Goal: Information Seeking & Learning: Understand process/instructions

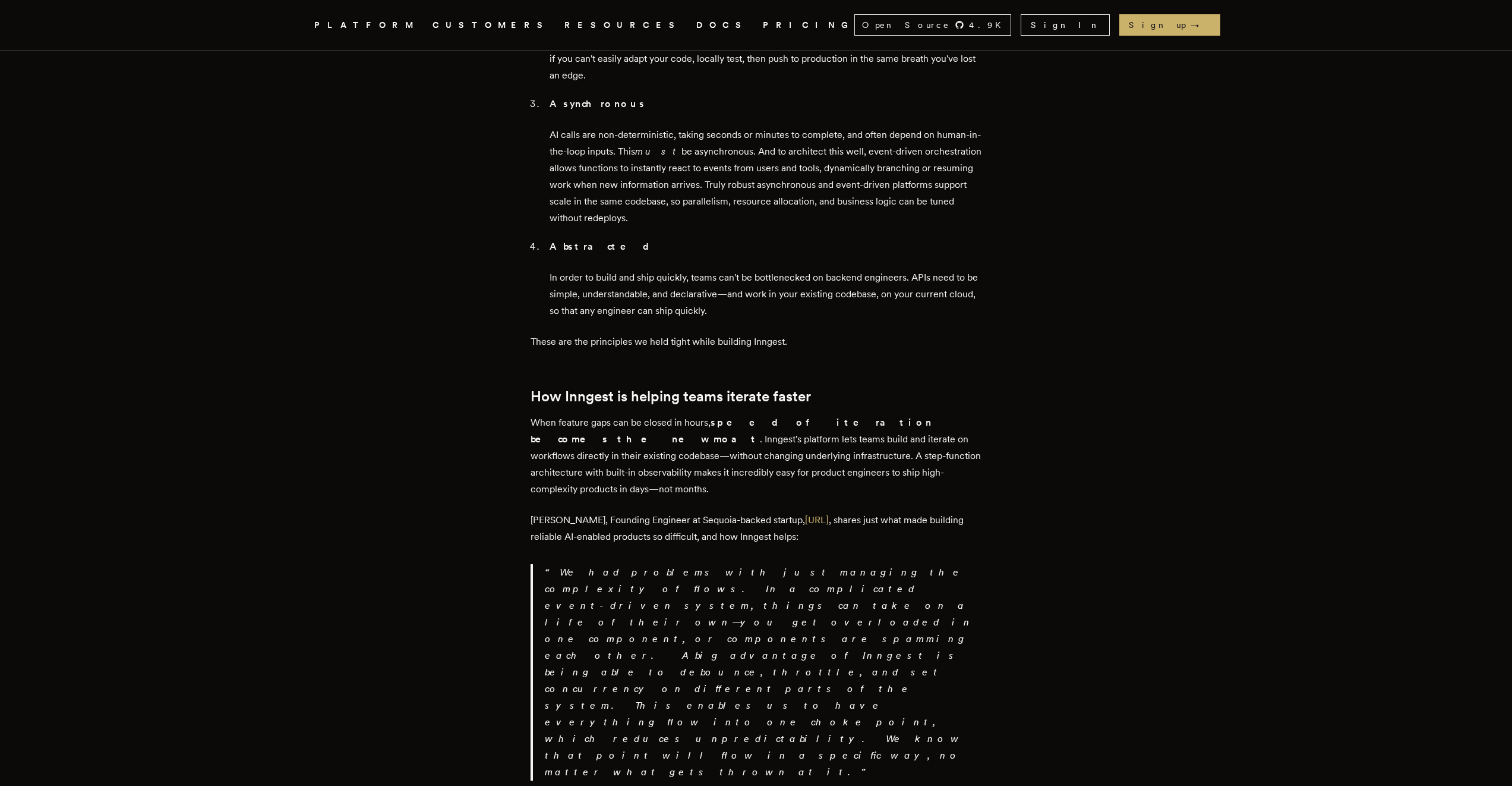
scroll to position [1684, 0]
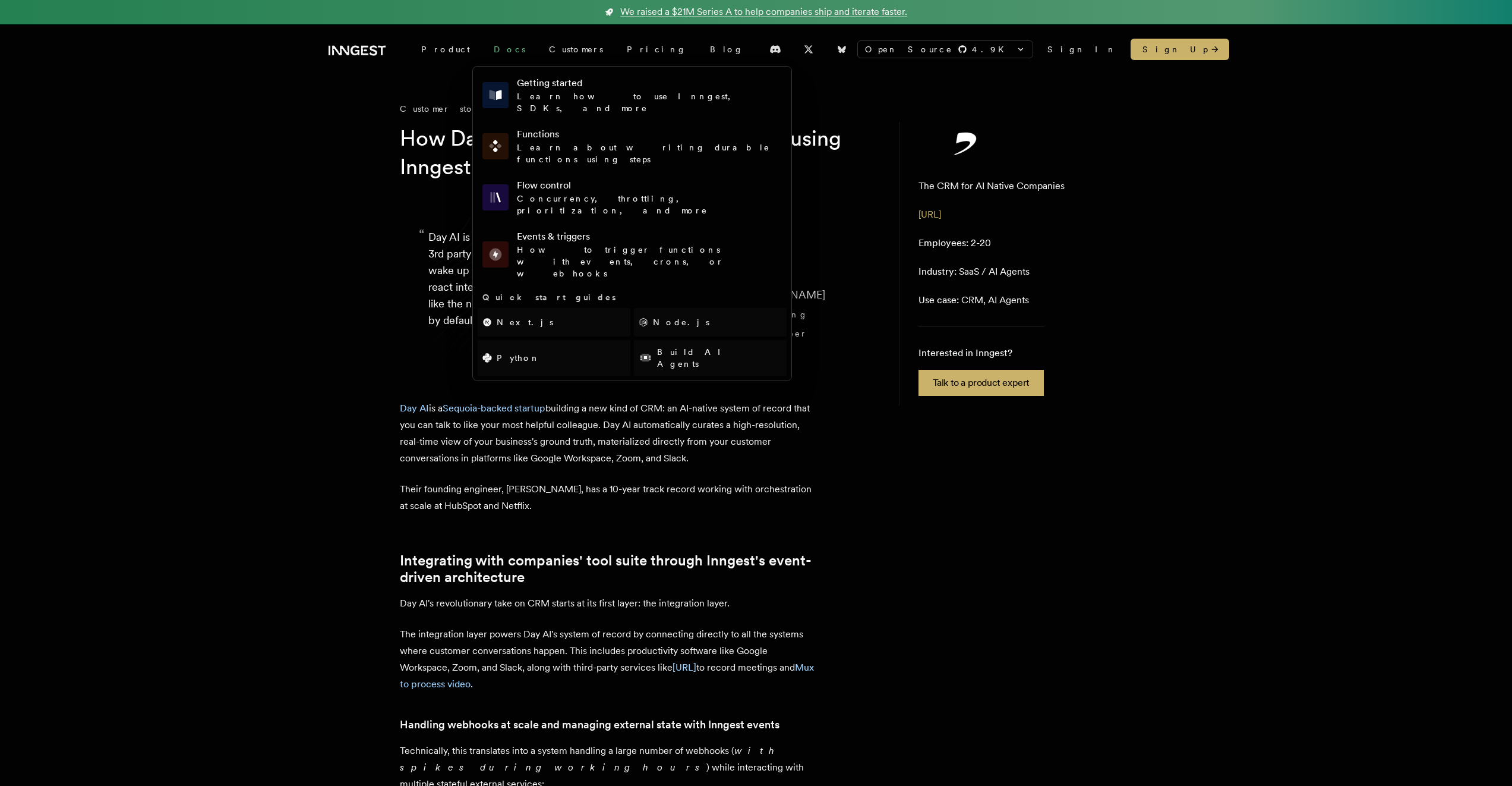
click at [498, 51] on link "Docs" at bounding box center [510, 49] width 55 height 22
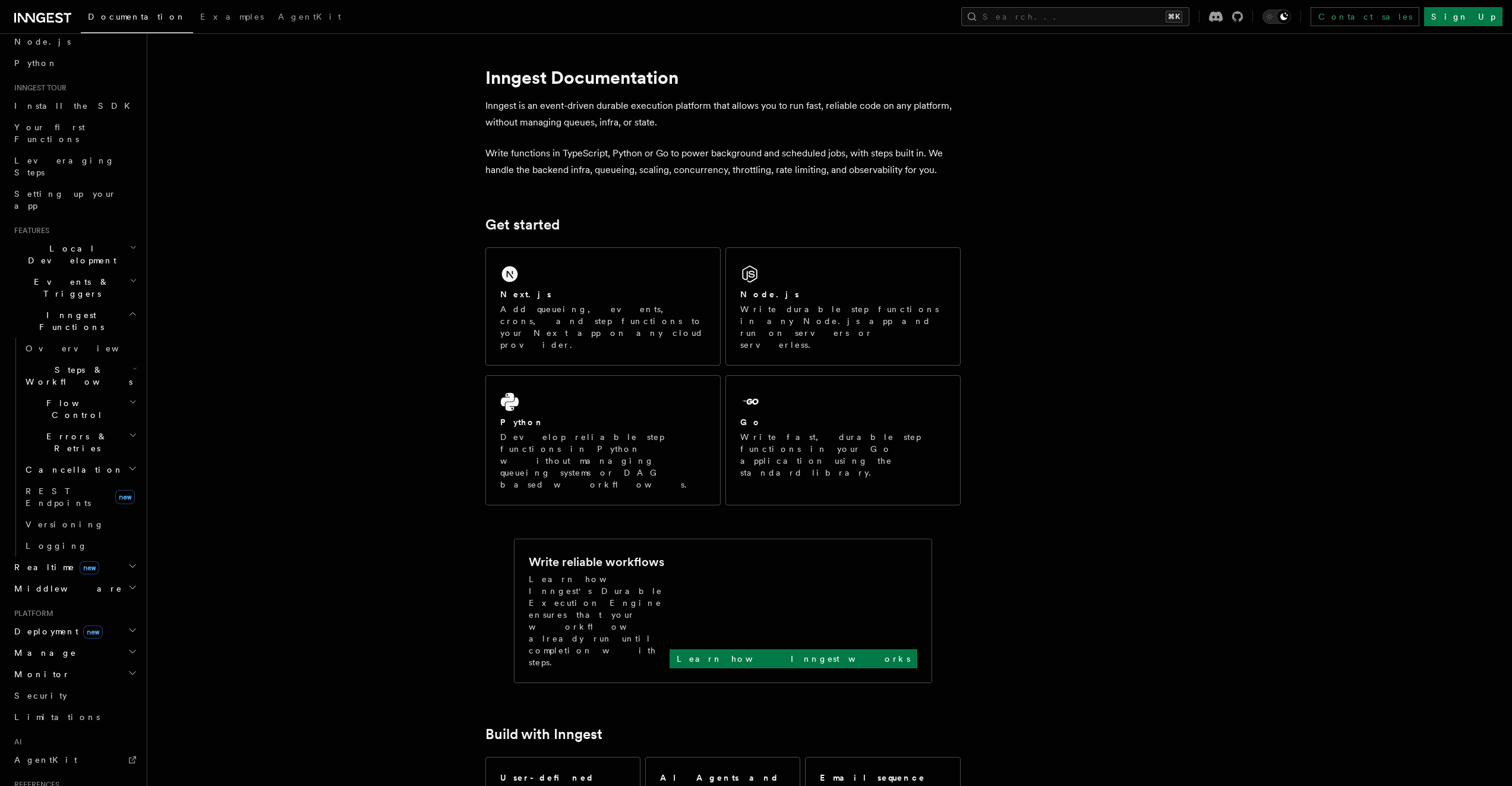
scroll to position [95, 0]
click at [105, 602] on h2 "Deployment new" at bounding box center [74, 612] width 130 height 22
click at [93, 623] on link "Overview" at bounding box center [80, 633] width 119 height 22
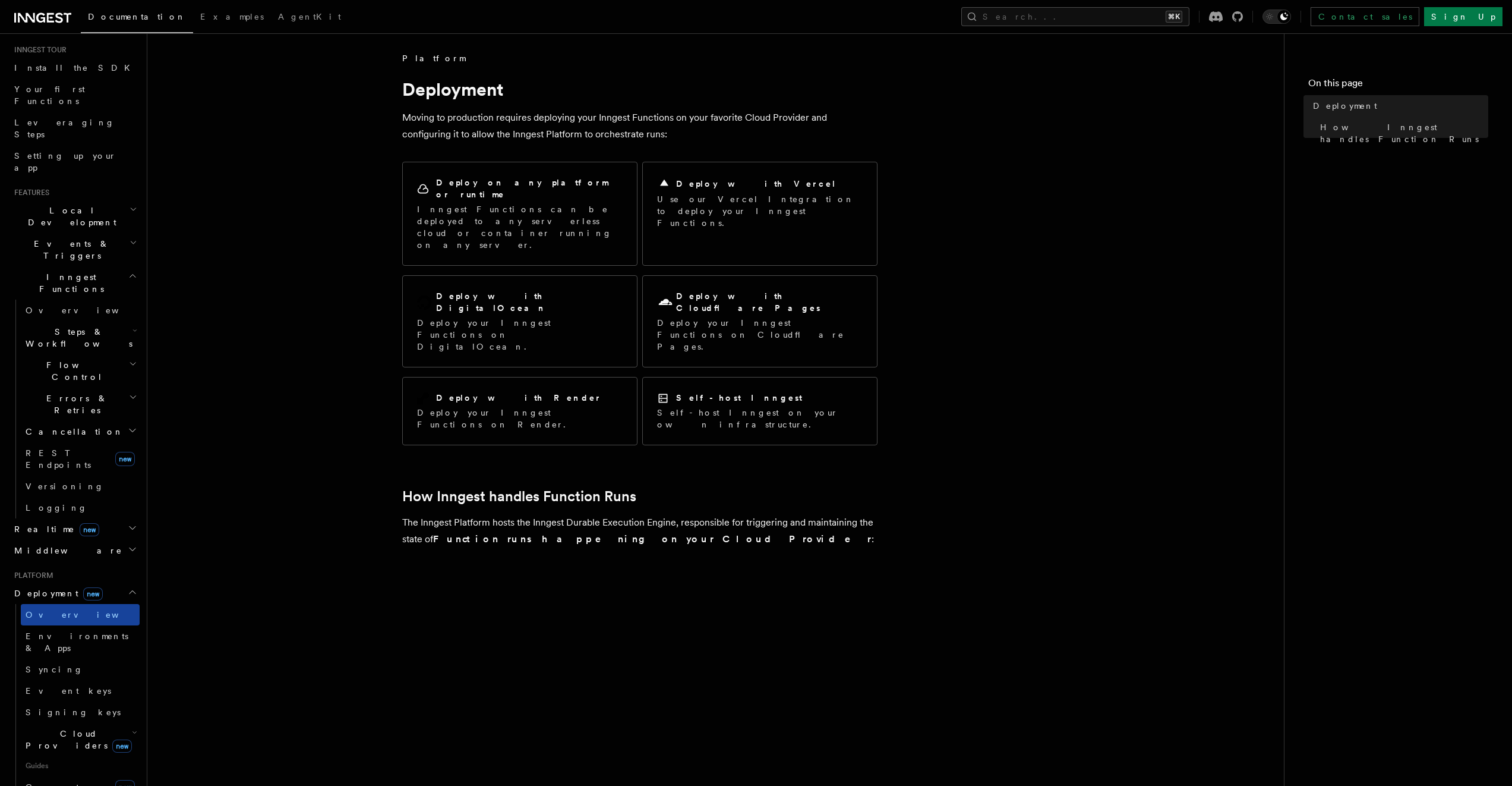
scroll to position [173, 0]
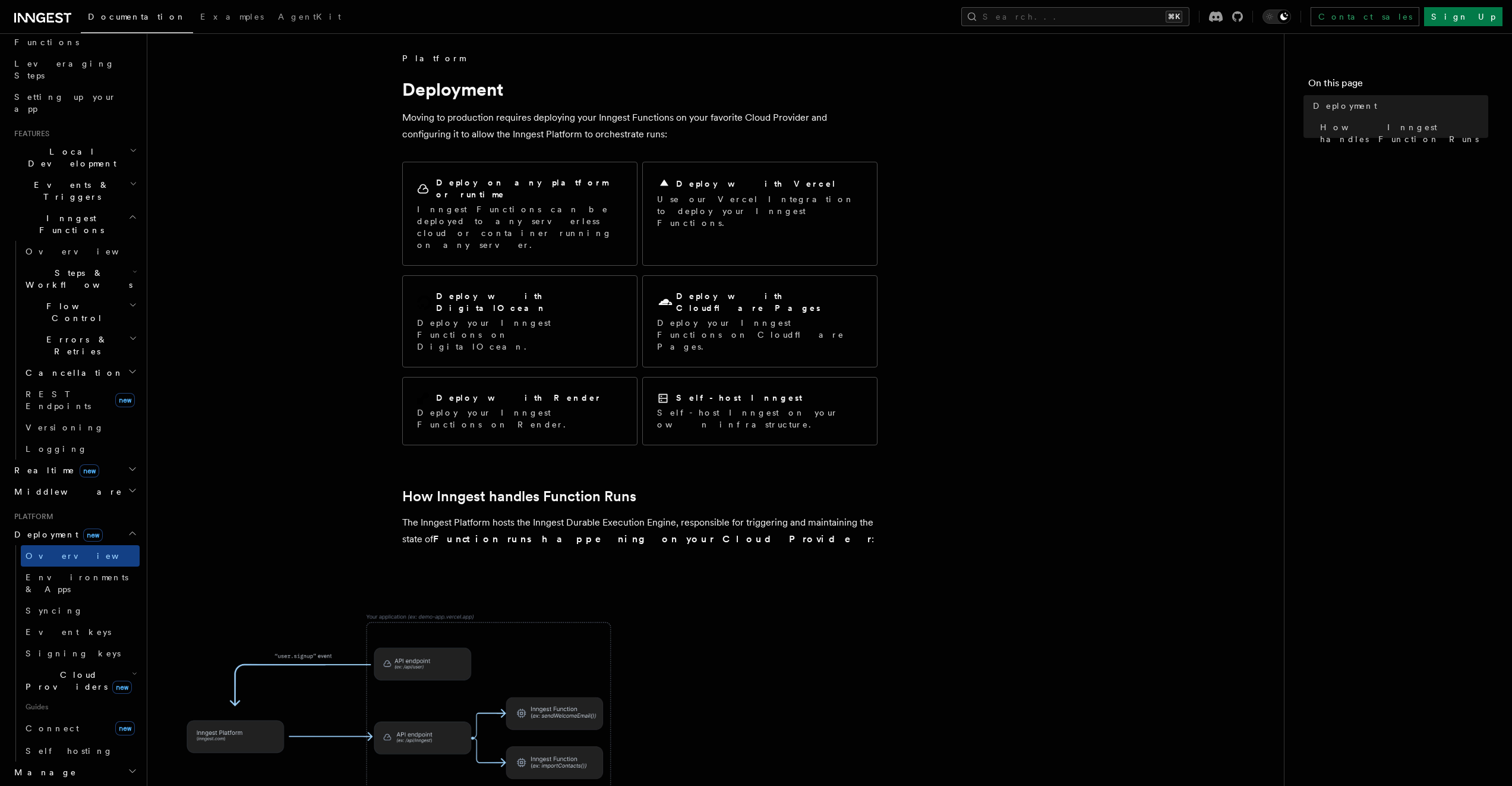
click at [121, 664] on h2 "Cloud Providers new" at bounding box center [80, 681] width 119 height 33
click at [110, 697] on link "Vercel" at bounding box center [86, 708] width 108 height 22
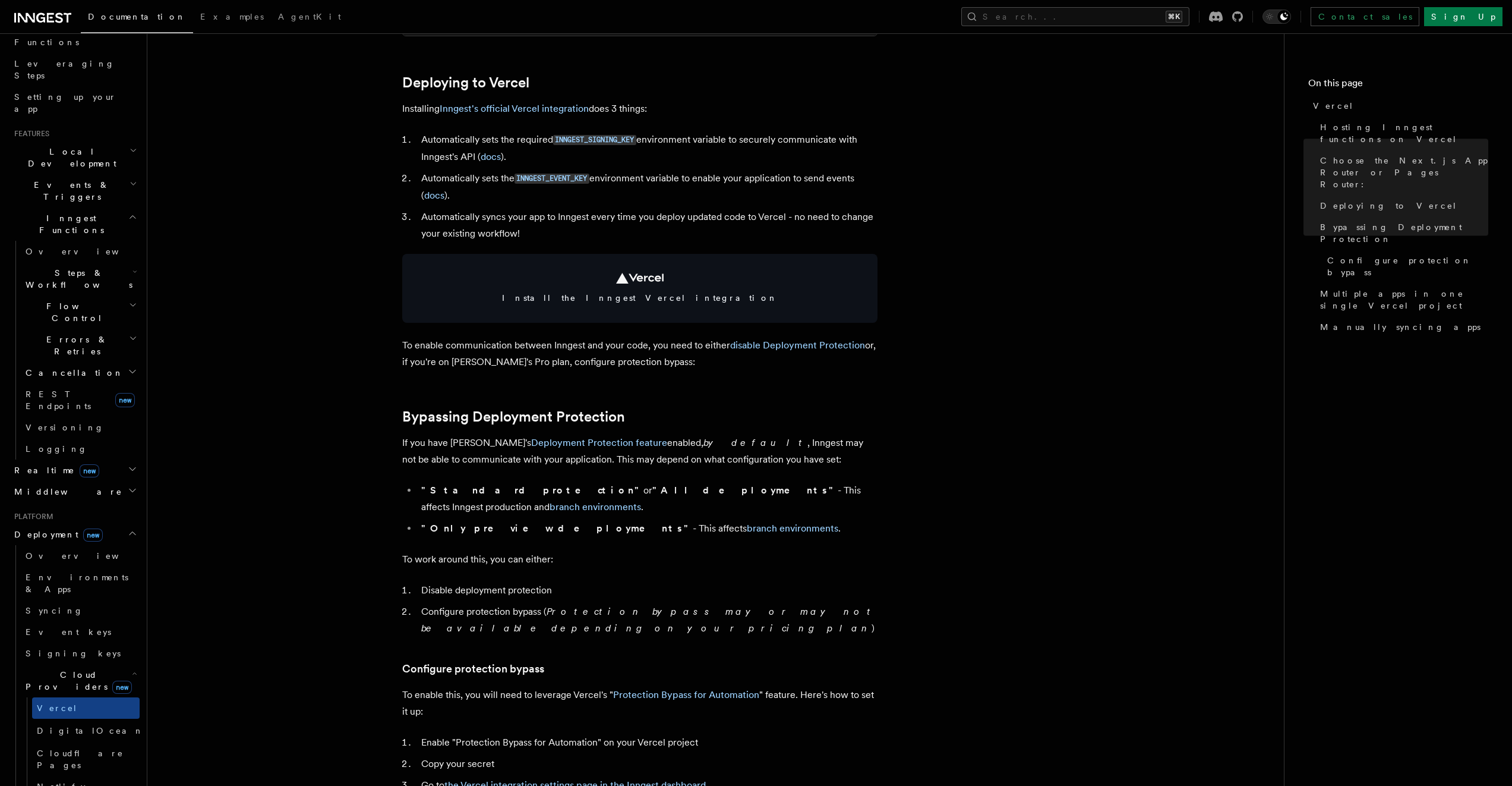
scroll to position [527, 0]
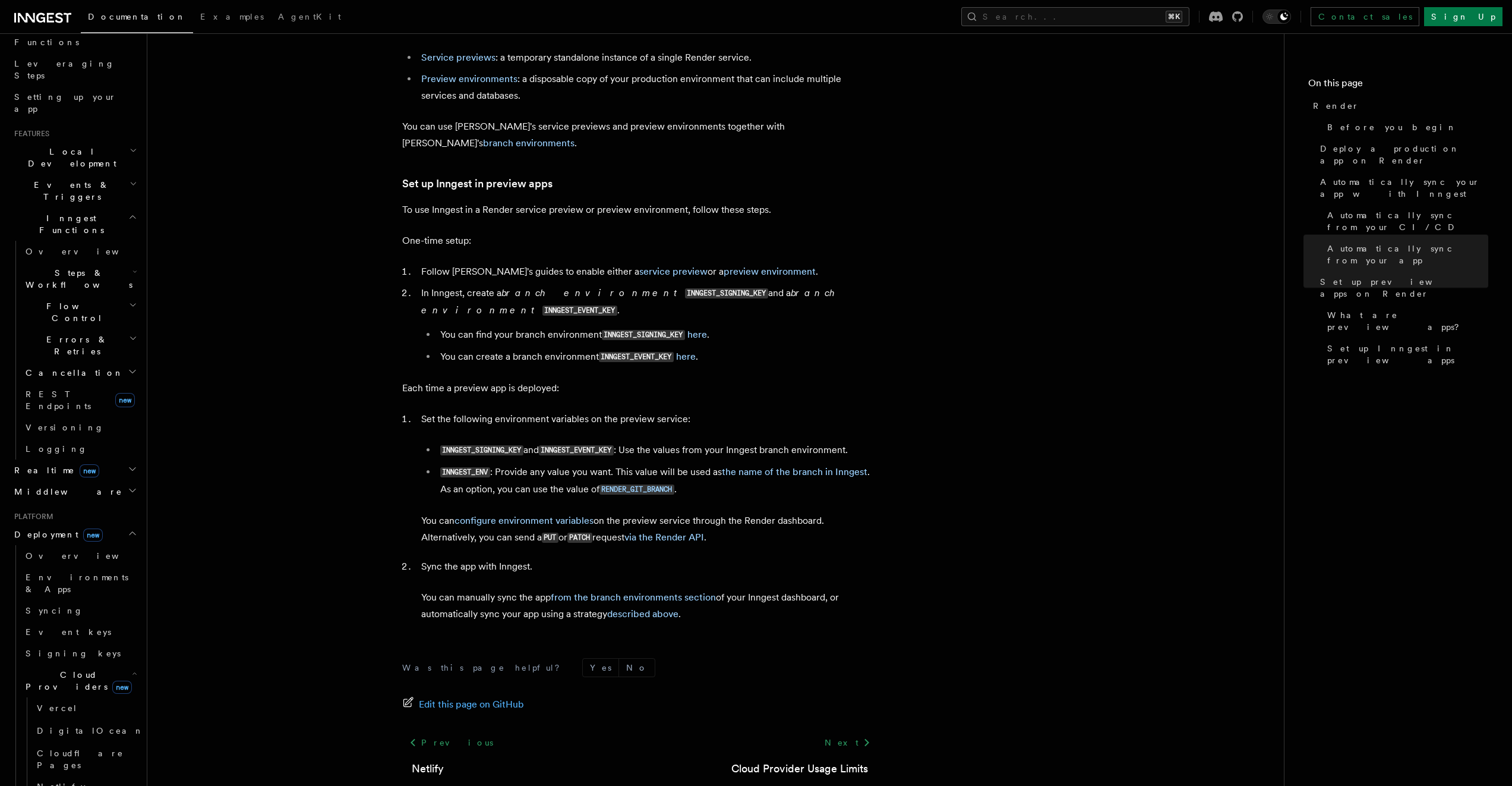
scroll to position [2026, 0]
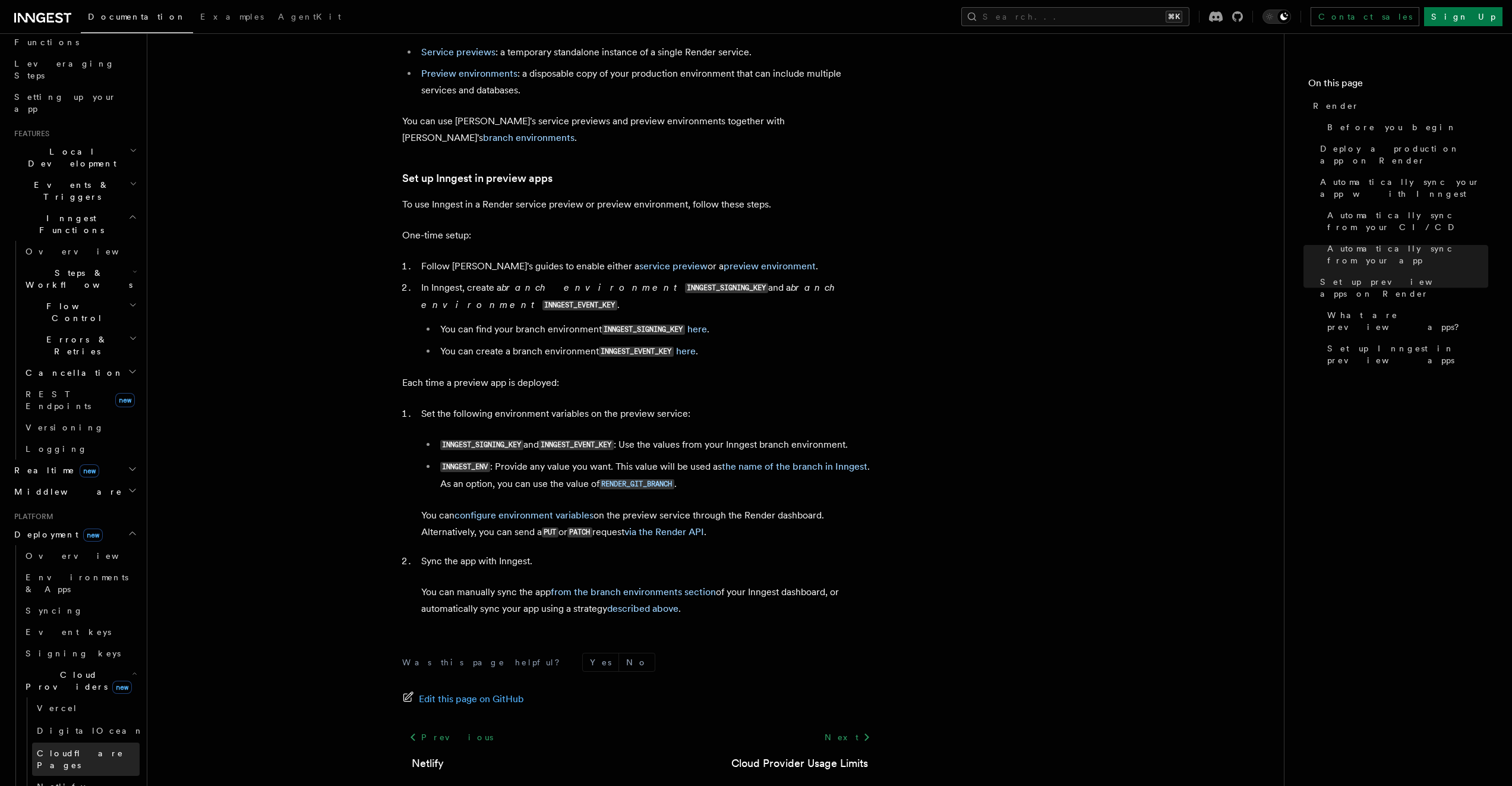
click at [73, 742] on link "Cloudflare Pages" at bounding box center [86, 759] width 108 height 33
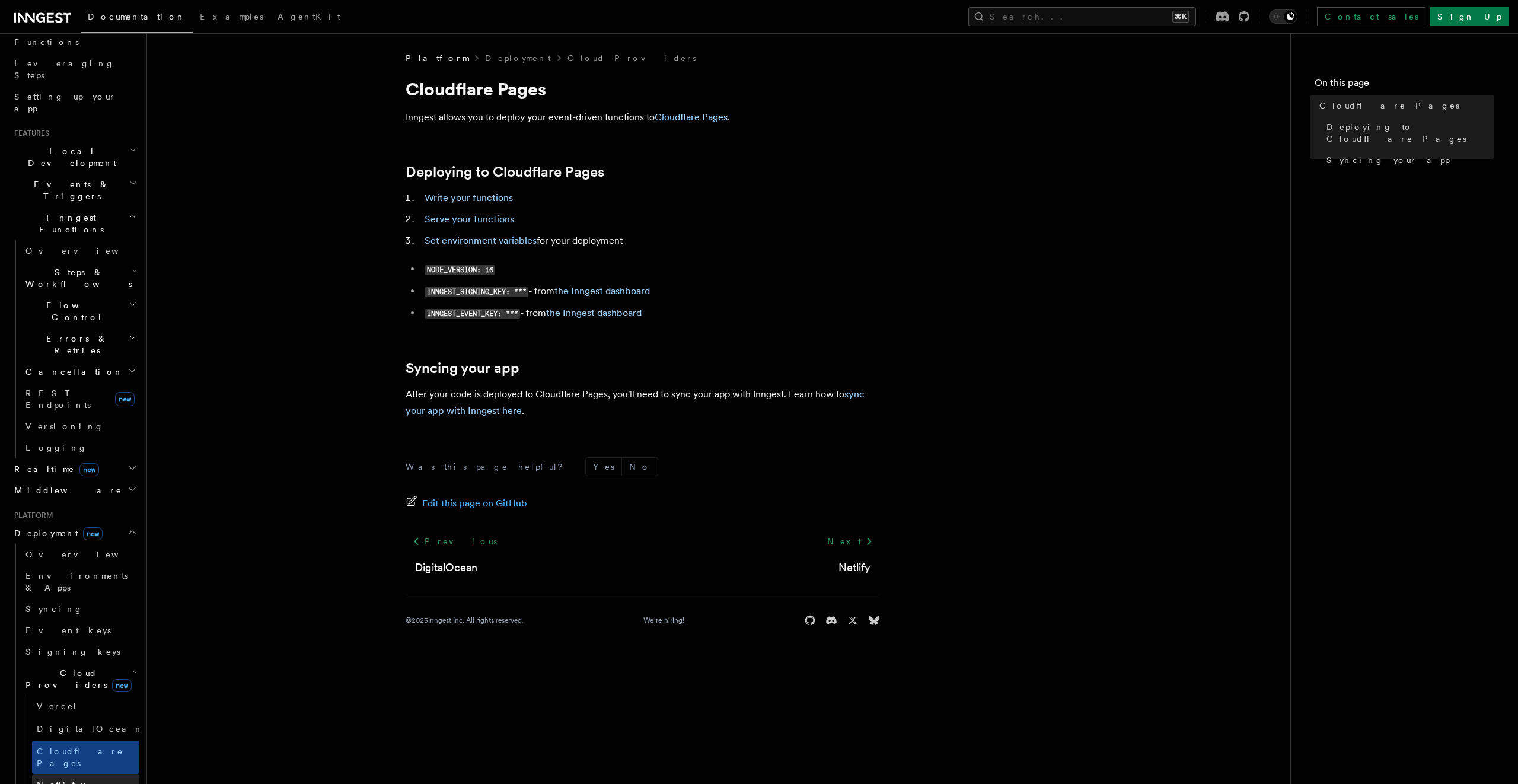
click at [75, 774] on link "Netlify" at bounding box center [85, 784] width 108 height 22
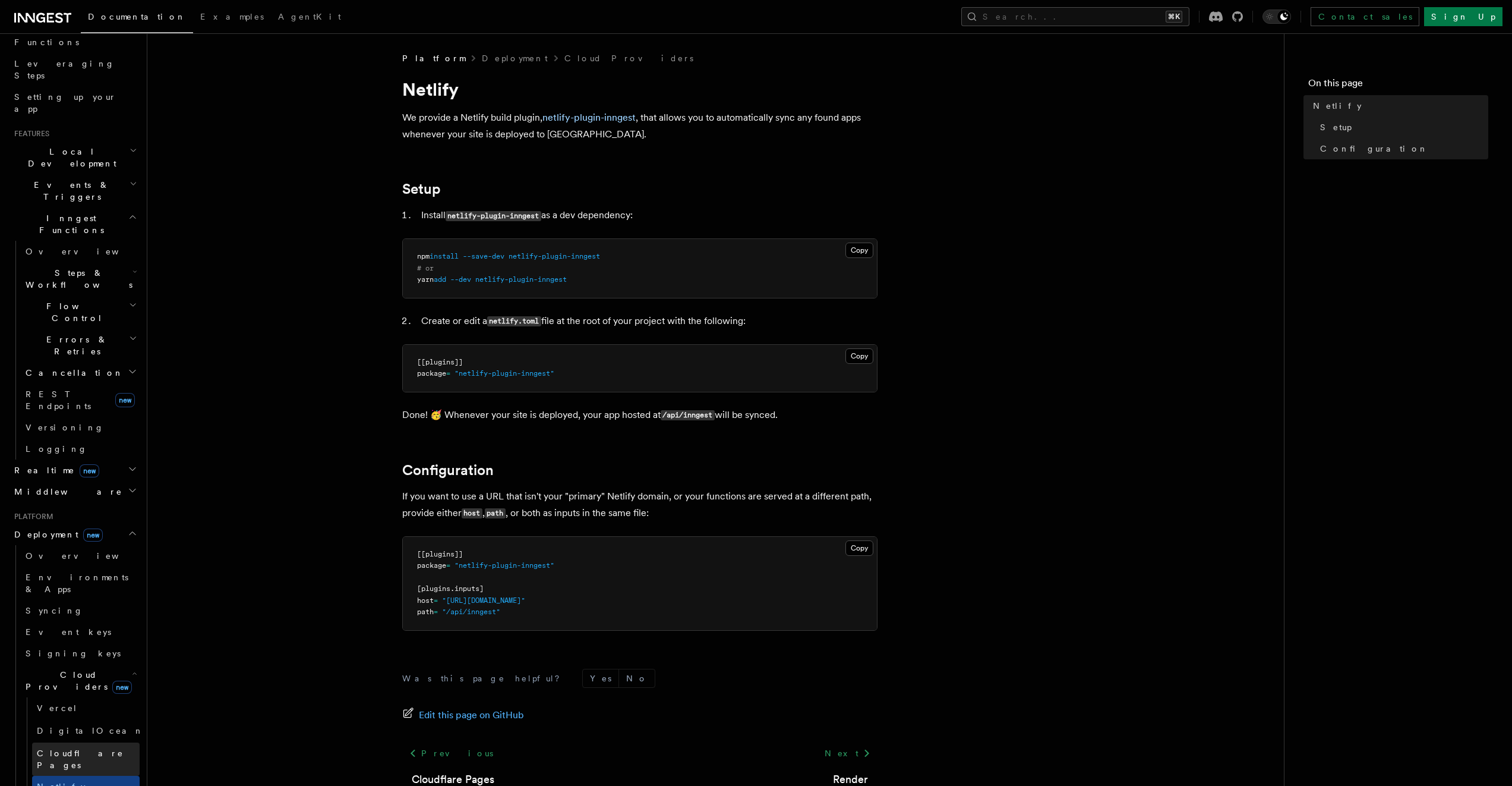
click at [86, 748] on span "Cloudflare Pages" at bounding box center [80, 759] width 87 height 22
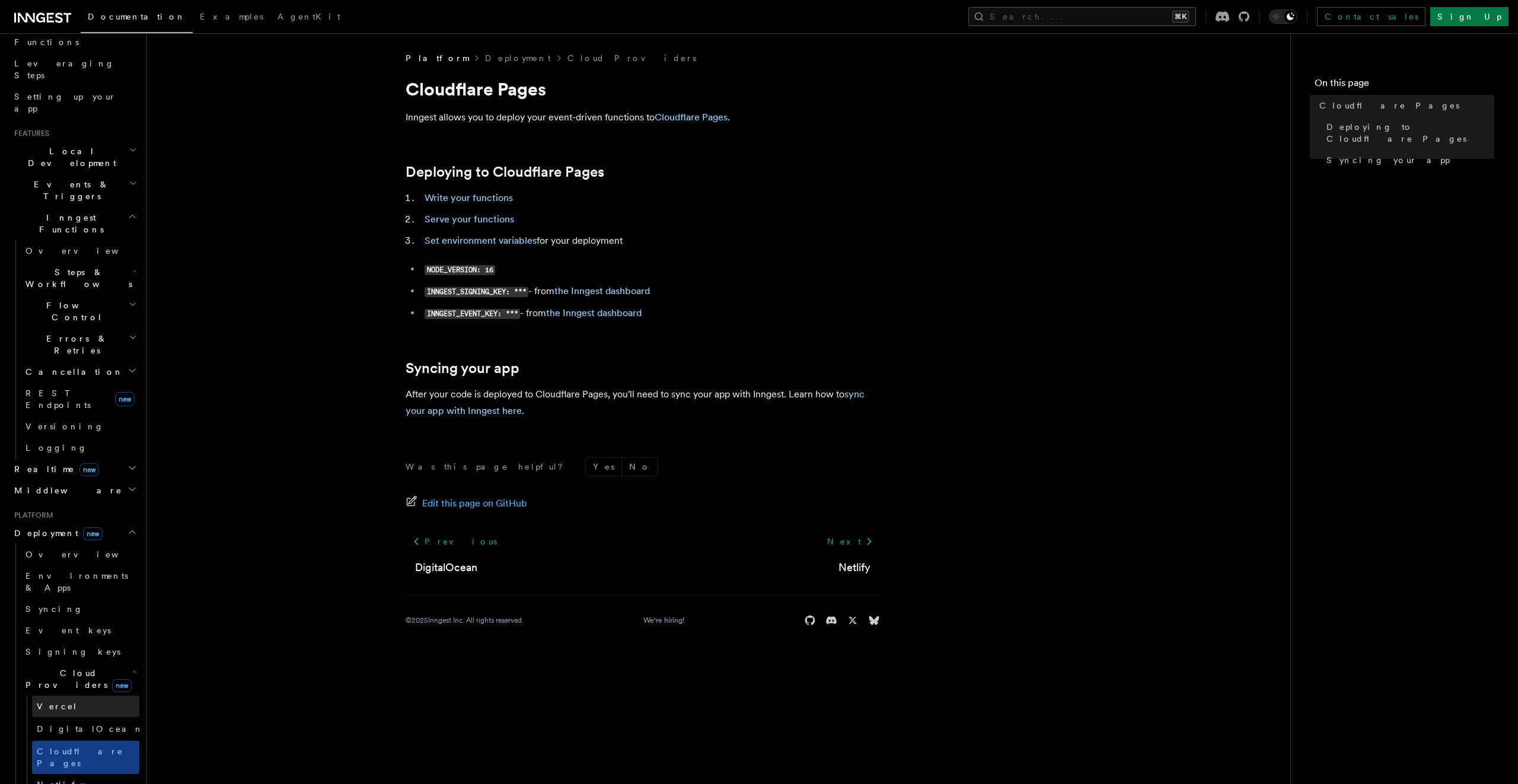
click at [91, 696] on link "Vercel" at bounding box center [85, 706] width 108 height 22
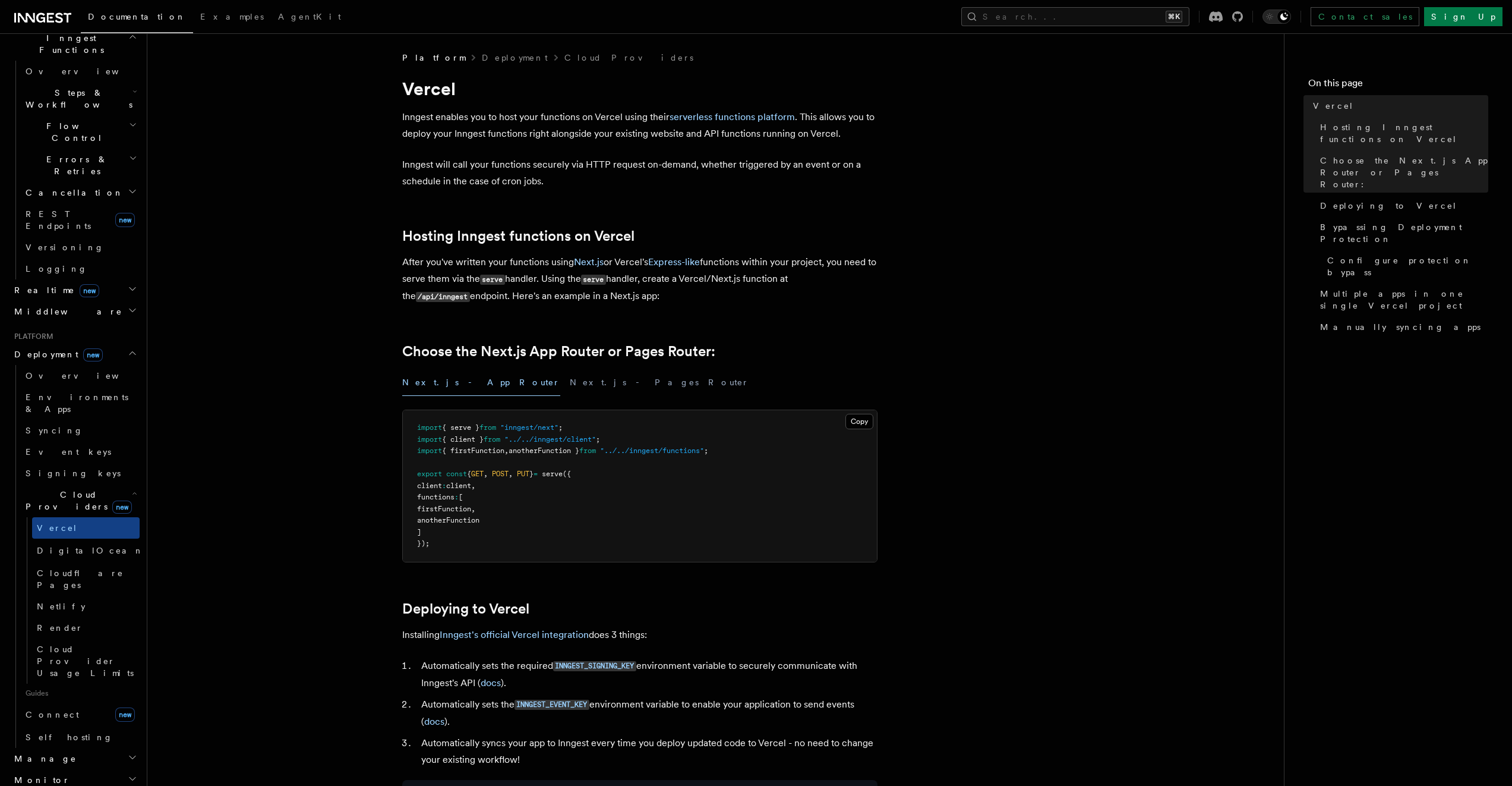
scroll to position [210, 0]
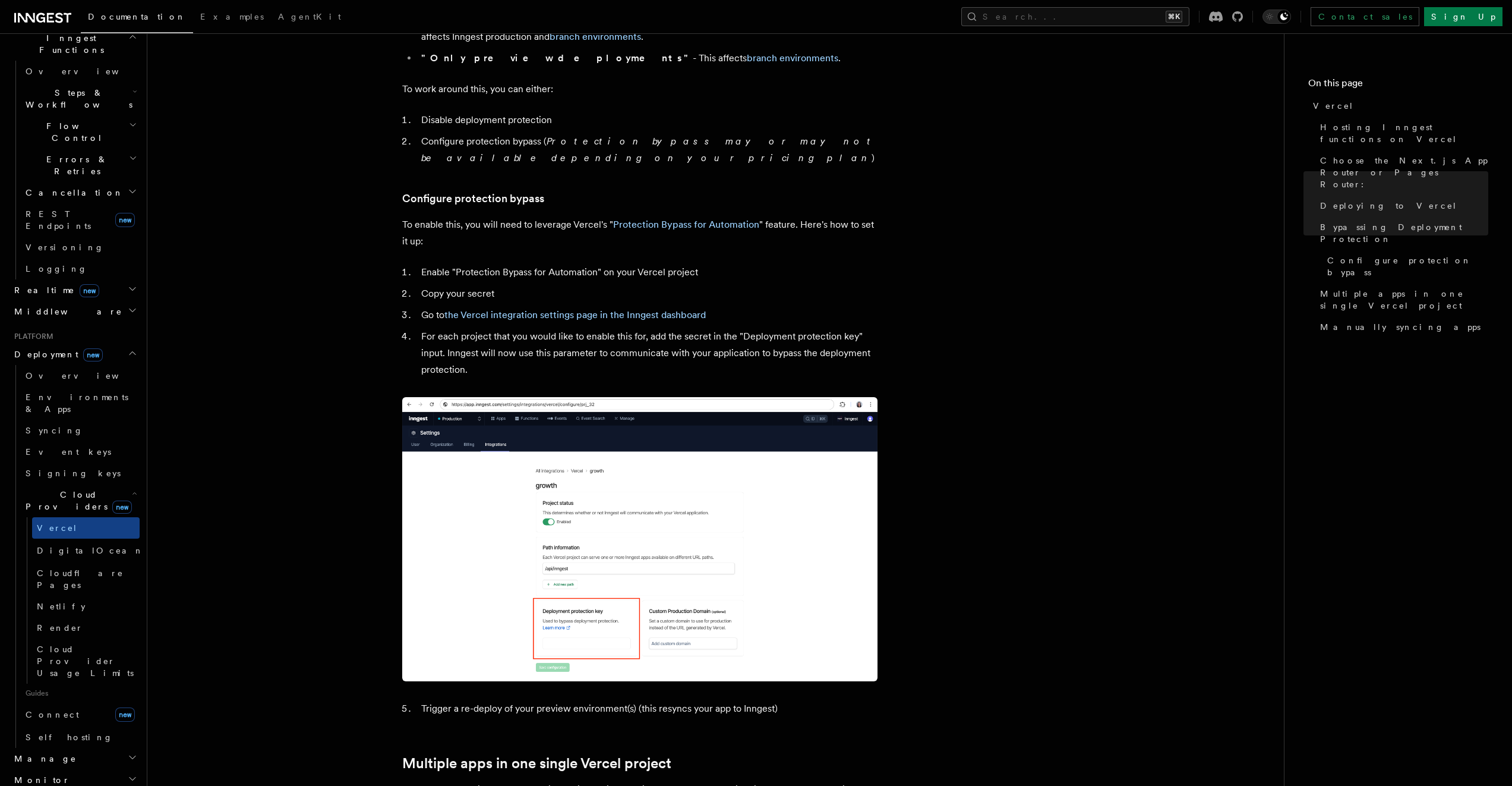
scroll to position [1169, 0]
